Goal: Task Accomplishment & Management: Use online tool/utility

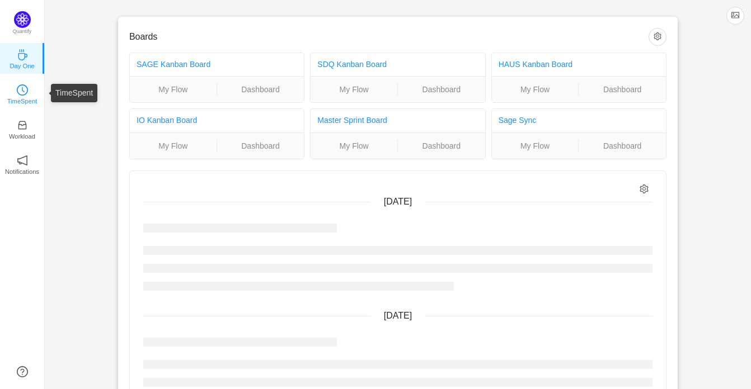
click at [28, 96] on p "TimeSpent" at bounding box center [22, 101] width 30 height 10
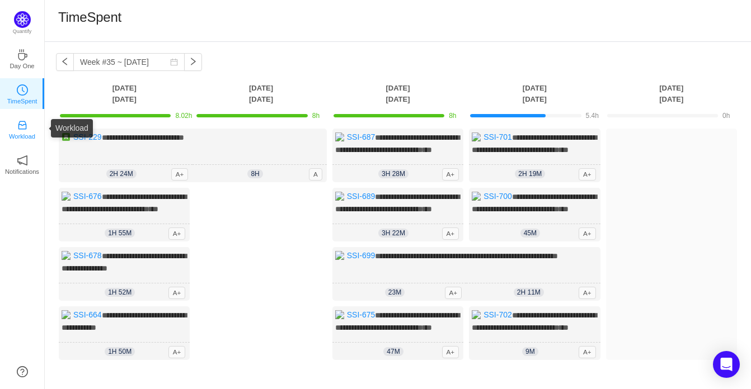
click at [27, 139] on p "Workload" at bounding box center [22, 136] width 26 height 10
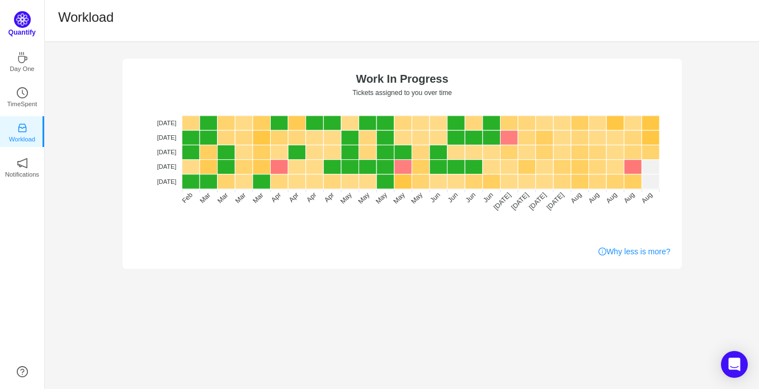
click at [22, 16] on img at bounding box center [22, 19] width 17 height 17
click at [20, 27] on div "Quantify" at bounding box center [22, 27] width 44 height 32
click at [20, 27] on p "Quantify" at bounding box center [21, 32] width 27 height 10
